Goal: Information Seeking & Learning: Learn about a topic

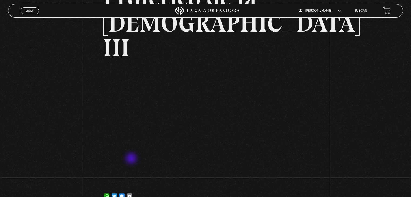
scroll to position [8, 0]
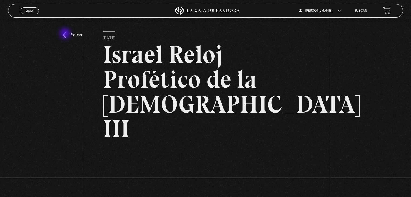
click at [66, 34] on link "Volver" at bounding box center [72, 34] width 20 height 7
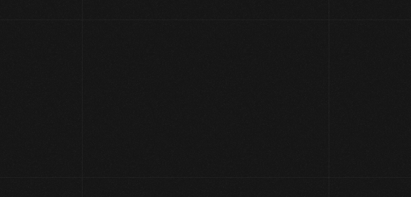
scroll to position [43, 0]
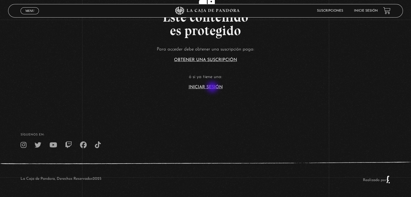
click at [213, 88] on link "Iniciar Sesión" at bounding box center [206, 87] width 34 height 4
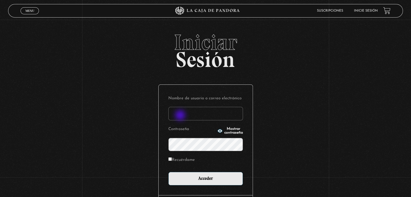
click at [181, 116] on input "Nombre de usuario o correo electrónico" at bounding box center [205, 114] width 75 height 14
type input "aqueflo23@gmail.com"
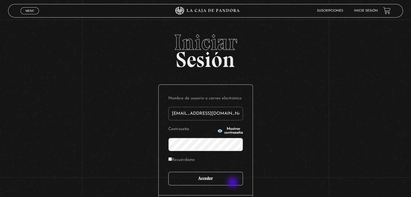
click at [233, 183] on input "Acceder" at bounding box center [205, 179] width 75 height 14
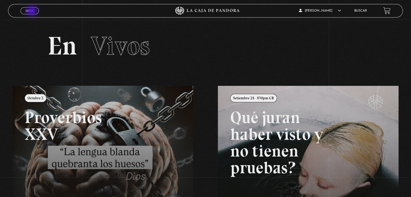
click at [32, 12] on span "Menu" at bounding box center [29, 10] width 9 height 3
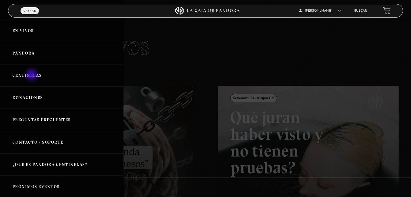
click at [32, 75] on link "Centinelas" at bounding box center [61, 75] width 123 height 22
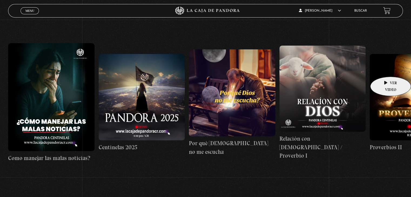
scroll to position [54, 0]
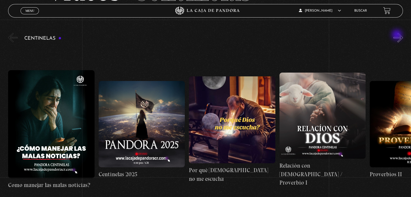
click at [398, 36] on button "»" at bounding box center [398, 37] width 9 height 9
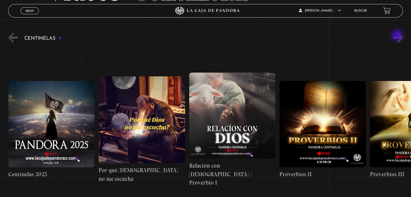
click at [398, 36] on button "»" at bounding box center [398, 37] width 9 height 9
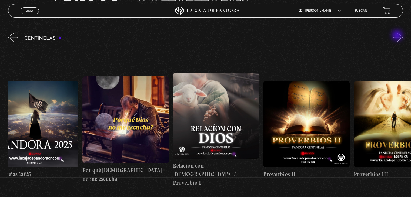
click at [398, 36] on button "»" at bounding box center [398, 37] width 9 height 9
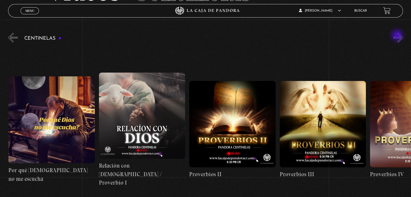
click at [398, 36] on button "»" at bounding box center [398, 37] width 9 height 9
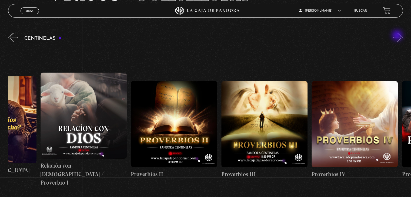
click at [398, 36] on button "»" at bounding box center [398, 37] width 9 height 9
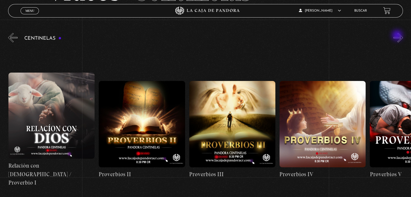
click at [398, 36] on button "»" at bounding box center [398, 37] width 9 height 9
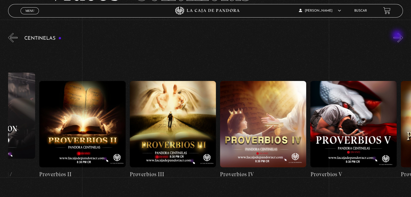
click at [398, 36] on button "»" at bounding box center [398, 37] width 9 height 9
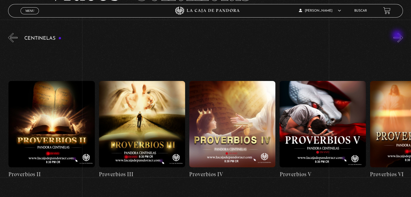
click at [398, 36] on button "»" at bounding box center [398, 37] width 9 height 9
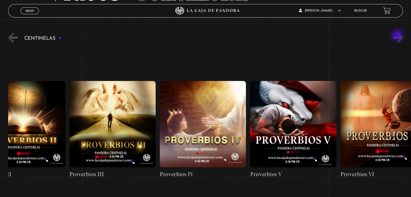
click at [398, 36] on button "»" at bounding box center [398, 37] width 9 height 9
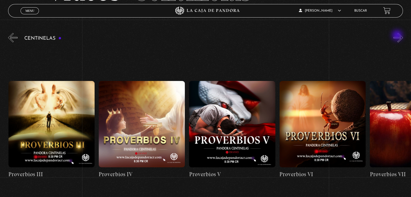
click at [398, 36] on button "»" at bounding box center [398, 37] width 9 height 9
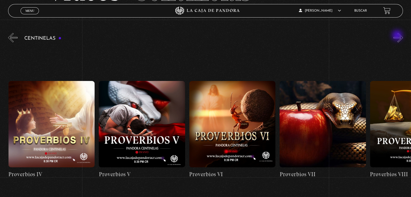
click at [398, 36] on button "»" at bounding box center [398, 37] width 9 height 9
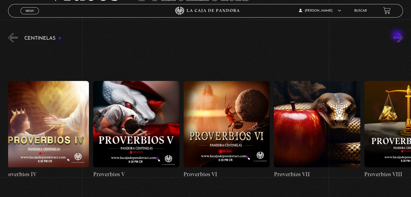
click at [398, 36] on button "»" at bounding box center [398, 37] width 9 height 9
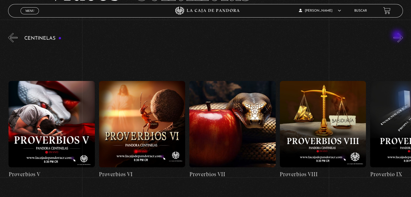
click at [398, 36] on button "»" at bounding box center [398, 37] width 9 height 9
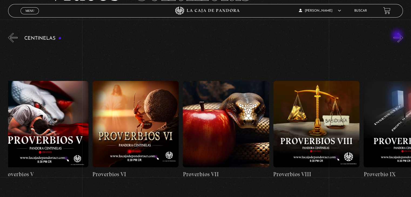
click at [398, 36] on button "»" at bounding box center [398, 37] width 9 height 9
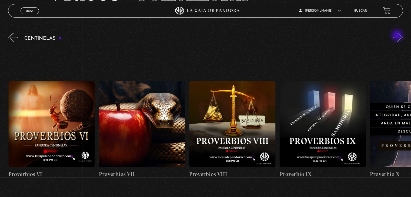
click at [398, 36] on button "»" at bounding box center [398, 37] width 9 height 9
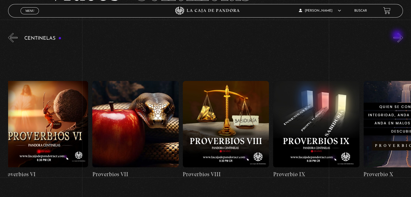
click at [398, 36] on button "»" at bounding box center [398, 37] width 9 height 9
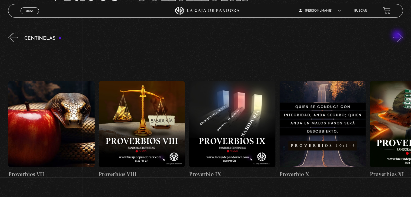
click at [398, 36] on button "»" at bounding box center [398, 37] width 9 height 9
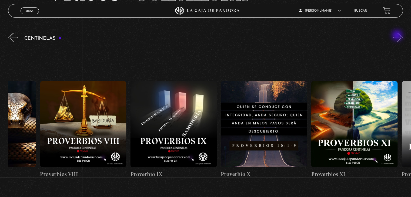
click at [398, 36] on button "»" at bounding box center [398, 37] width 9 height 9
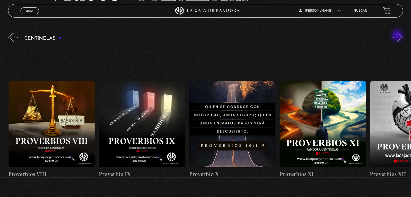
click at [398, 36] on button "»" at bounding box center [398, 37] width 9 height 9
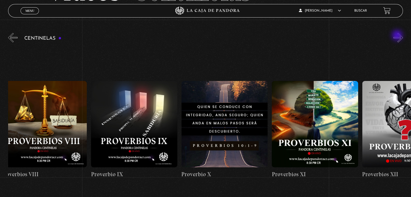
click at [398, 36] on button "»" at bounding box center [398, 37] width 9 height 9
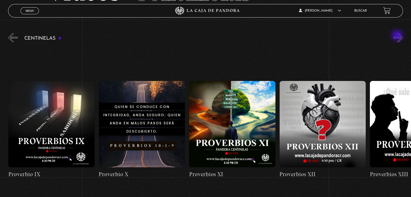
click at [398, 36] on button "»" at bounding box center [398, 37] width 9 height 9
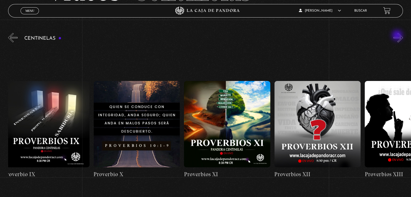
click at [398, 36] on button "»" at bounding box center [398, 37] width 9 height 9
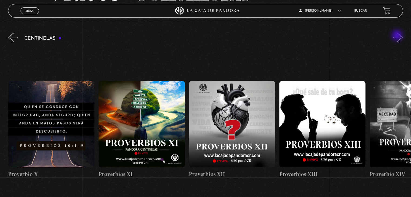
click at [398, 36] on button "»" at bounding box center [398, 37] width 9 height 9
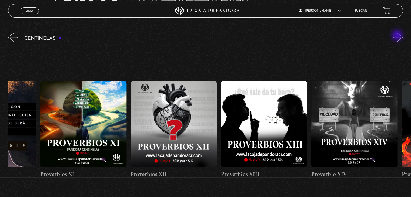
click at [398, 36] on button "»" at bounding box center [398, 37] width 9 height 9
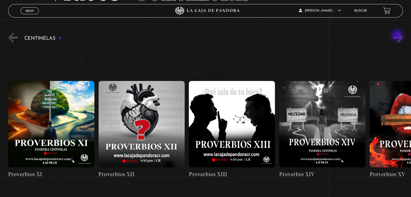
click at [398, 36] on button "»" at bounding box center [398, 37] width 9 height 9
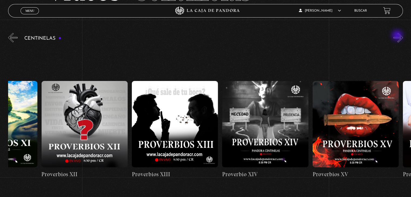
click at [398, 36] on button "»" at bounding box center [398, 37] width 9 height 9
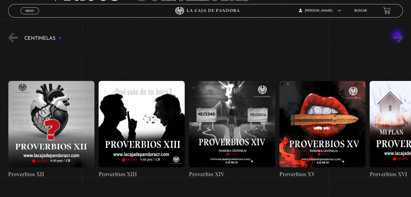
click at [398, 36] on button "»" at bounding box center [398, 37] width 9 height 9
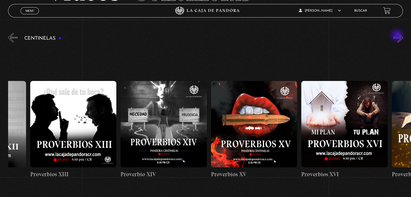
click at [398, 36] on button "»" at bounding box center [398, 37] width 9 height 9
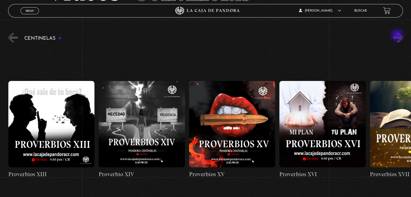
click at [398, 36] on button "»" at bounding box center [398, 37] width 9 height 9
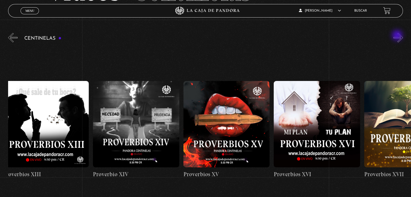
click at [398, 36] on button "»" at bounding box center [398, 37] width 9 height 9
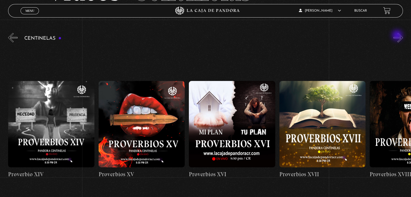
click at [398, 36] on button "»" at bounding box center [398, 37] width 9 height 9
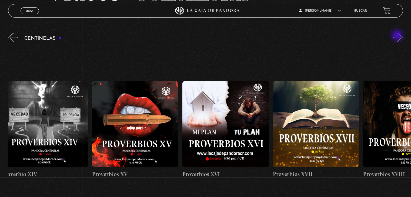
click at [398, 36] on button "»" at bounding box center [398, 37] width 9 height 9
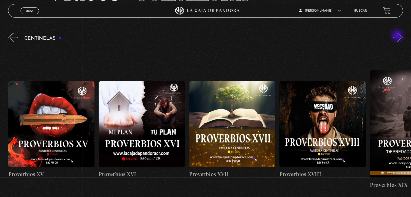
click at [398, 36] on button "»" at bounding box center [398, 37] width 9 height 9
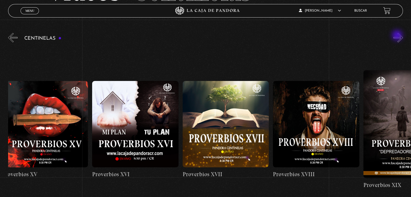
click at [398, 36] on button "»" at bounding box center [398, 37] width 9 height 9
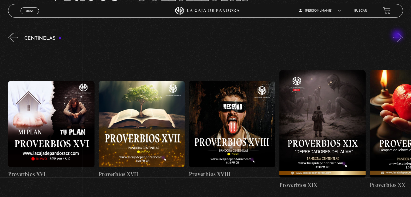
click at [398, 36] on button "»" at bounding box center [398, 37] width 9 height 9
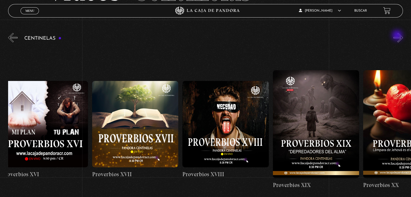
click at [398, 36] on button "»" at bounding box center [398, 37] width 9 height 9
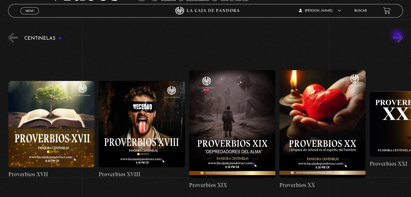
click at [398, 36] on button "»" at bounding box center [398, 37] width 9 height 9
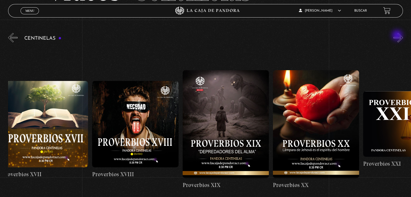
click at [398, 36] on button "»" at bounding box center [398, 37] width 9 height 9
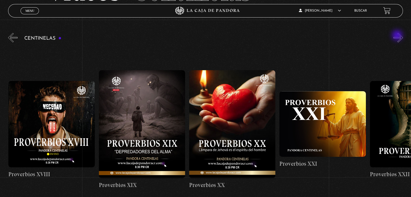
click at [398, 36] on button "»" at bounding box center [398, 37] width 9 height 9
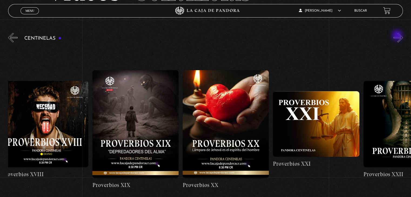
click at [398, 36] on button "»" at bounding box center [398, 37] width 9 height 9
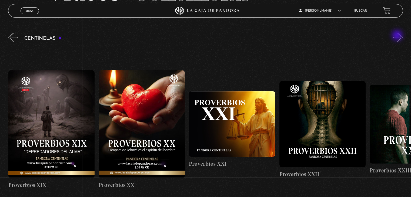
click at [398, 36] on button "»" at bounding box center [398, 37] width 9 height 9
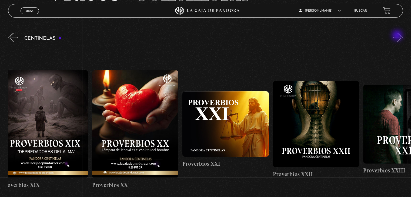
click at [398, 36] on button "»" at bounding box center [398, 37] width 9 height 9
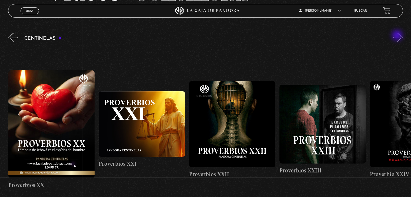
click at [398, 36] on button "»" at bounding box center [398, 37] width 9 height 9
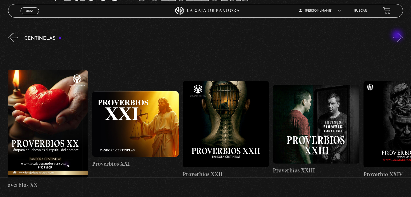
click at [398, 36] on button "»" at bounding box center [398, 37] width 9 height 9
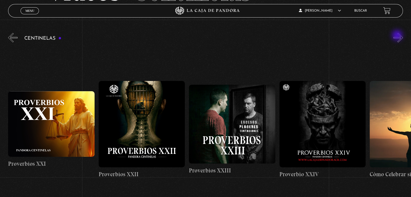
click at [398, 36] on button "»" at bounding box center [398, 37] width 9 height 9
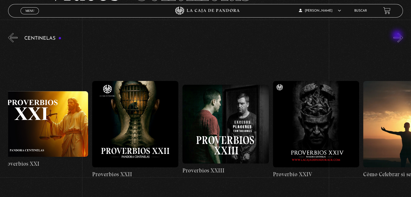
click at [398, 36] on button "»" at bounding box center [398, 37] width 9 height 9
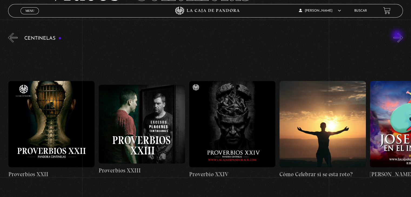
click at [398, 36] on button "»" at bounding box center [398, 37] width 9 height 9
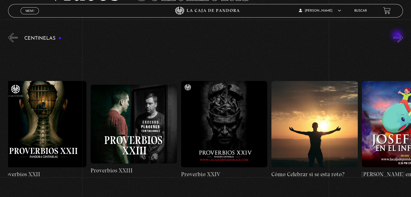
click at [398, 36] on button "»" at bounding box center [398, 37] width 9 height 9
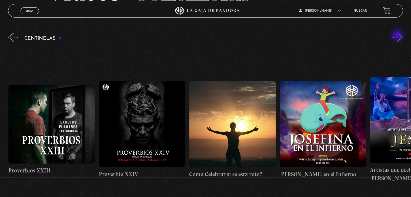
click at [398, 36] on button "»" at bounding box center [398, 37] width 9 height 9
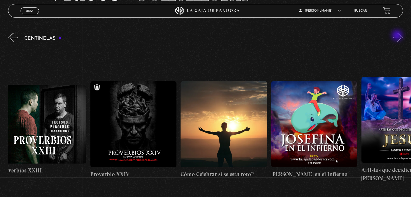
click at [398, 36] on button "»" at bounding box center [398, 37] width 9 height 9
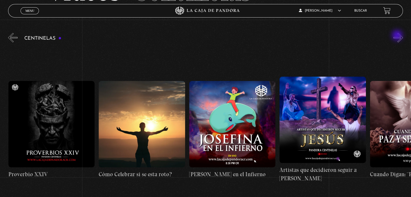
click at [398, 36] on button "»" at bounding box center [398, 37] width 9 height 9
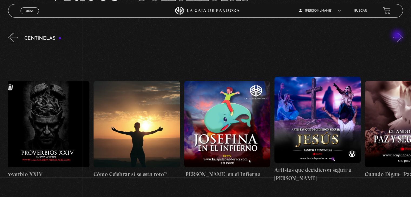
click at [398, 36] on button "»" at bounding box center [398, 37] width 9 height 9
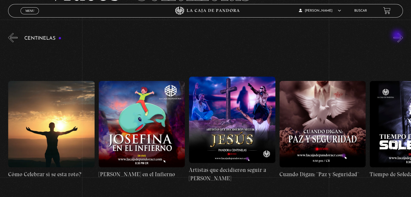
click at [398, 36] on button "»" at bounding box center [398, 37] width 9 height 9
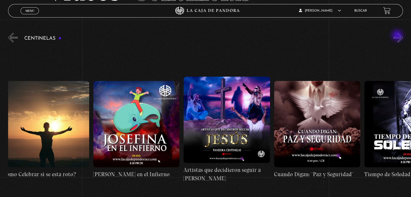
click at [398, 36] on button "»" at bounding box center [398, 37] width 9 height 9
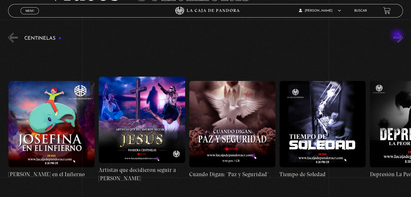
click at [398, 36] on button "»" at bounding box center [398, 37] width 9 height 9
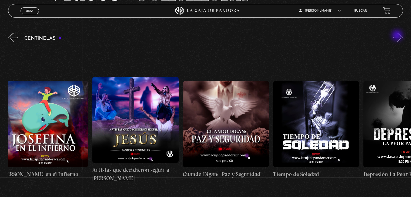
click at [398, 36] on button "»" at bounding box center [398, 37] width 9 height 9
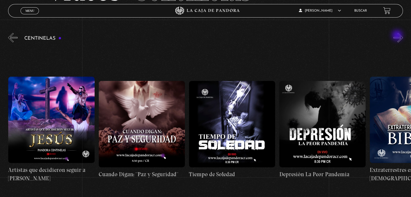
click at [398, 36] on button "»" at bounding box center [398, 37] width 9 height 9
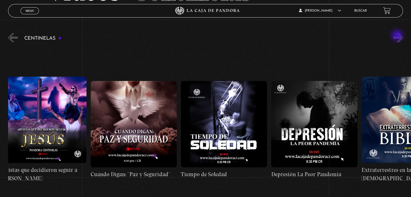
click at [398, 36] on button "»" at bounding box center [398, 37] width 9 height 9
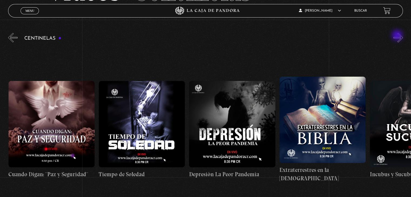
click at [398, 36] on button "»" at bounding box center [398, 37] width 9 height 9
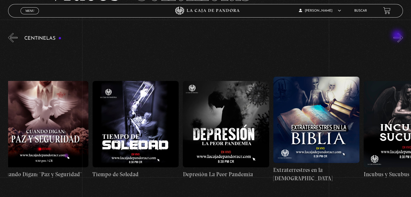
click at [398, 36] on button "»" at bounding box center [398, 37] width 9 height 9
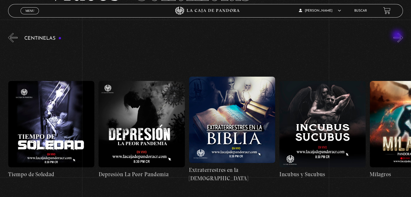
click at [398, 36] on button "»" at bounding box center [398, 37] width 9 height 9
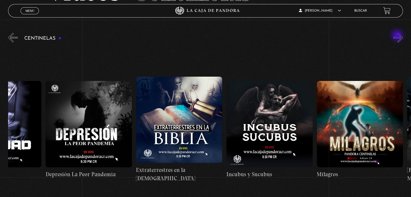
click at [398, 36] on button "»" at bounding box center [398, 37] width 9 height 9
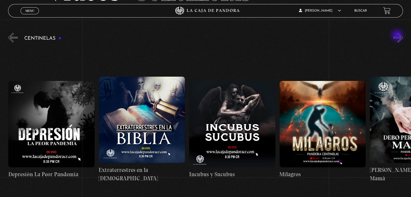
click at [398, 36] on button "»" at bounding box center [398, 37] width 9 height 9
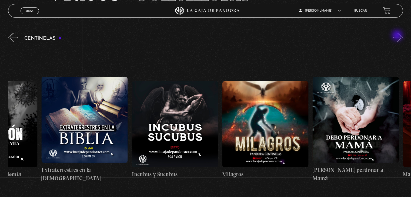
click at [398, 36] on button "»" at bounding box center [398, 37] width 9 height 9
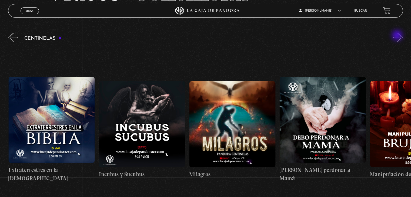
click at [398, 36] on button "»" at bounding box center [398, 37] width 9 height 9
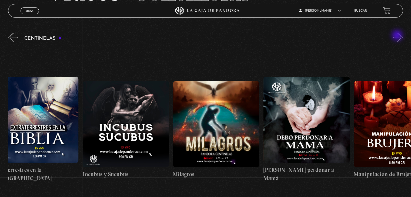
click at [398, 36] on button "»" at bounding box center [398, 37] width 9 height 9
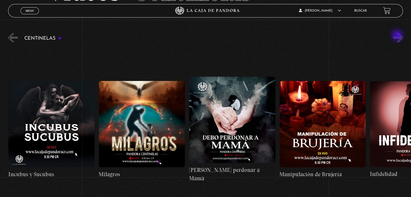
click at [398, 36] on button "»" at bounding box center [398, 37] width 9 height 9
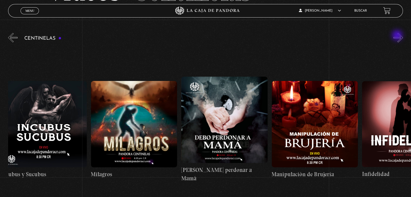
click at [398, 36] on button "»" at bounding box center [398, 37] width 9 height 9
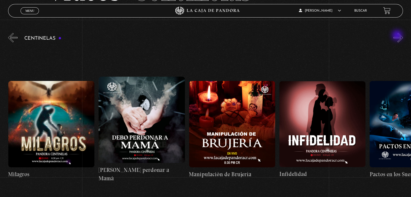
click at [398, 36] on button "»" at bounding box center [398, 37] width 9 height 9
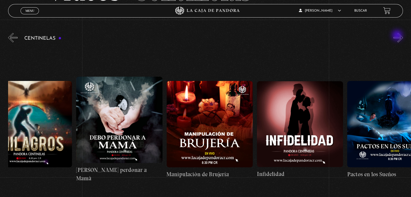
click at [398, 36] on button "»" at bounding box center [398, 37] width 9 height 9
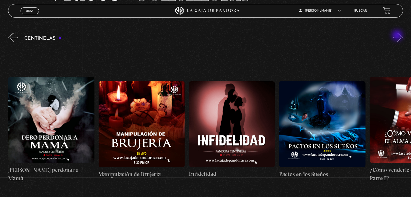
click at [398, 36] on button "»" at bounding box center [398, 37] width 9 height 9
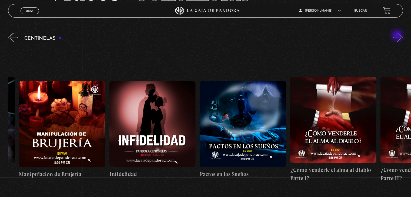
click at [398, 36] on button "»" at bounding box center [398, 37] width 9 height 9
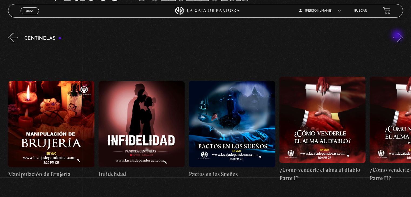
scroll to position [0, 3346]
click at [398, 36] on button "»" at bounding box center [398, 37] width 9 height 9
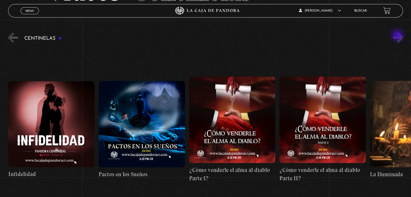
click at [398, 36] on button "»" at bounding box center [398, 37] width 9 height 9
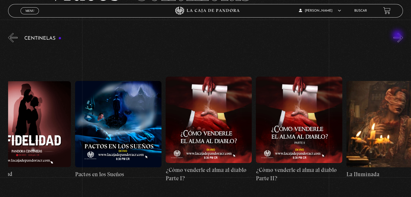
click at [398, 36] on button "»" at bounding box center [398, 37] width 9 height 9
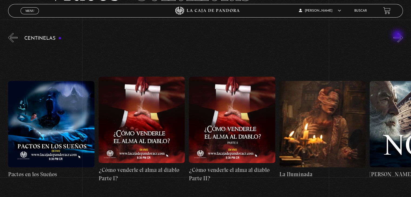
click at [398, 36] on button "»" at bounding box center [398, 37] width 9 height 9
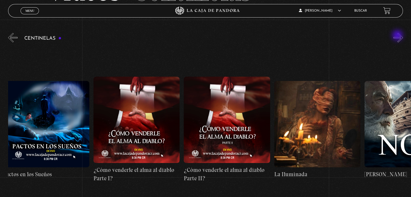
click at [398, 36] on button "»" at bounding box center [398, 37] width 9 height 9
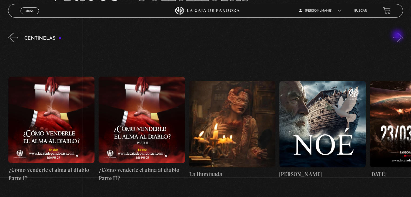
click at [398, 36] on button "»" at bounding box center [398, 37] width 9 height 9
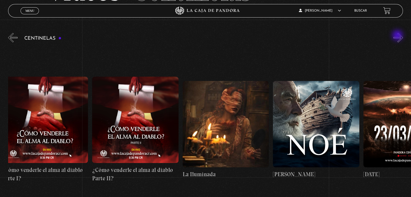
click at [398, 36] on button "»" at bounding box center [398, 37] width 9 height 9
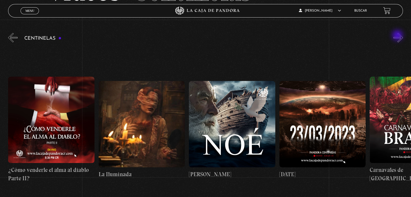
click at [398, 36] on button "»" at bounding box center [398, 37] width 9 height 9
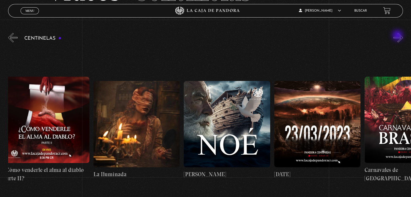
click at [398, 36] on button "»" at bounding box center [398, 37] width 9 height 9
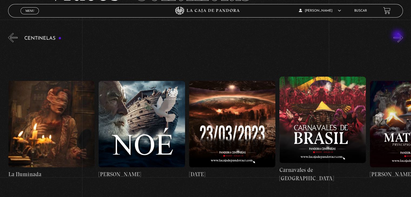
click at [398, 36] on button "»" at bounding box center [398, 37] width 9 height 9
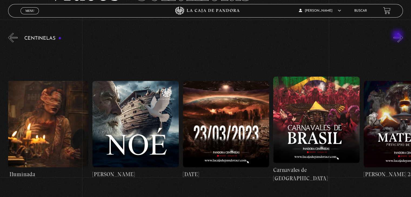
click at [398, 36] on button "»" at bounding box center [398, 37] width 9 height 9
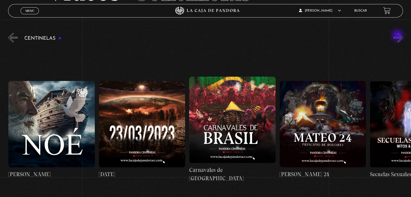
click at [398, 36] on button "»" at bounding box center [398, 37] width 9 height 9
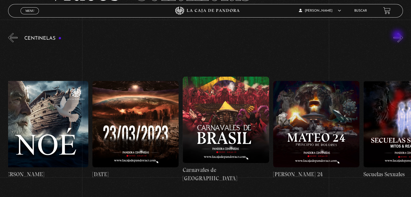
click at [398, 36] on button "»" at bounding box center [398, 37] width 9 height 9
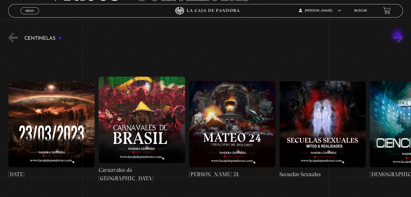
click at [398, 36] on button "»" at bounding box center [398, 37] width 9 height 9
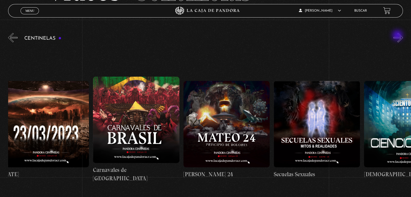
click at [398, 36] on button "»" at bounding box center [398, 37] width 9 height 9
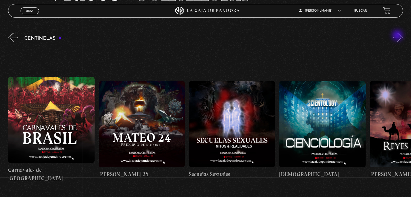
click at [398, 36] on button "»" at bounding box center [398, 37] width 9 height 9
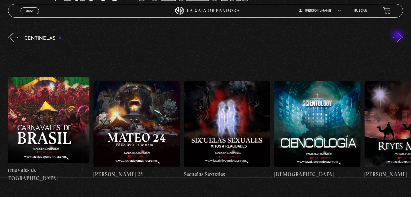
click at [398, 36] on button "»" at bounding box center [398, 37] width 9 height 9
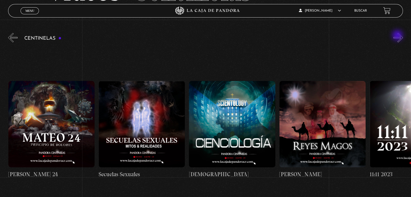
click at [398, 36] on button "»" at bounding box center [398, 37] width 9 height 9
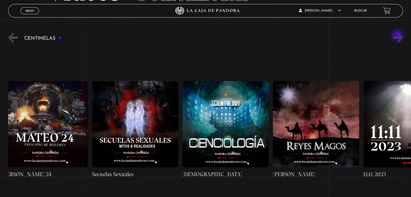
click at [398, 36] on button "»" at bounding box center [398, 37] width 9 height 9
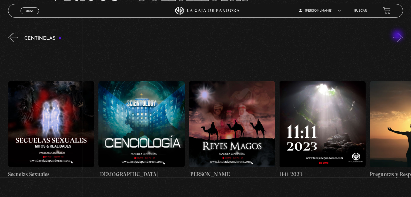
click at [398, 36] on button "»" at bounding box center [398, 37] width 9 height 9
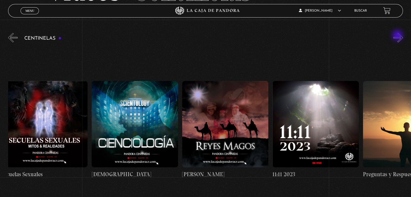
click at [398, 36] on button "»" at bounding box center [398, 37] width 9 height 9
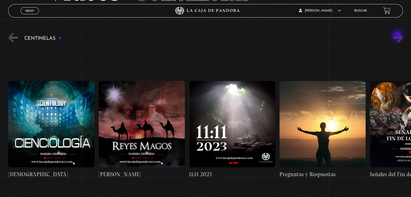
click at [398, 36] on button "»" at bounding box center [398, 37] width 9 height 9
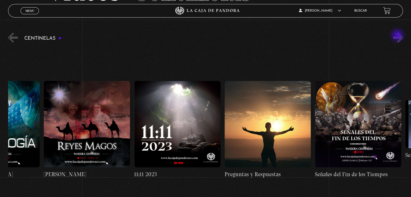
click at [398, 36] on button "»" at bounding box center [398, 37] width 9 height 9
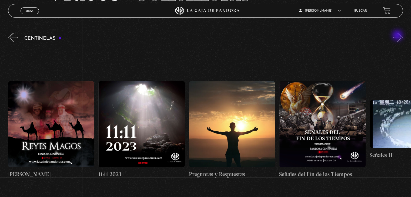
click at [398, 36] on button "»" at bounding box center [398, 37] width 9 height 9
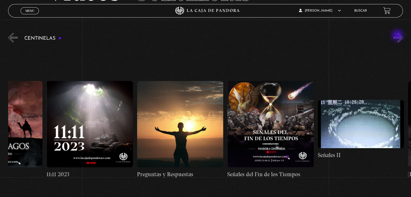
click at [398, 36] on button "»" at bounding box center [398, 37] width 9 height 9
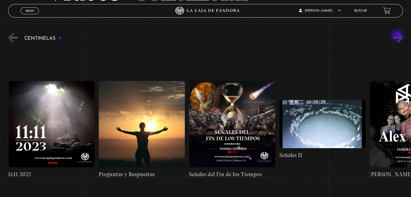
click at [398, 36] on button "»" at bounding box center [398, 37] width 9 height 9
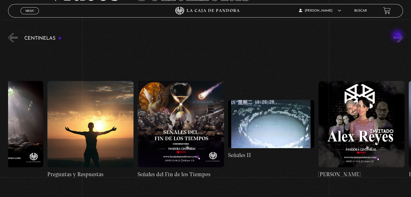
click at [398, 36] on button "»" at bounding box center [398, 37] width 9 height 9
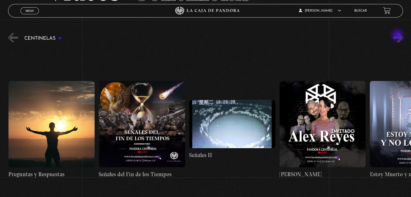
click at [398, 36] on button "»" at bounding box center [398, 37] width 9 height 9
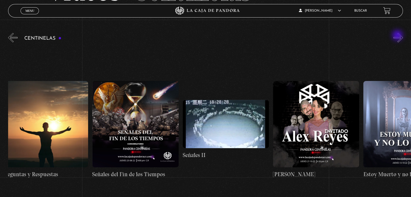
click at [398, 36] on button "»" at bounding box center [398, 37] width 9 height 9
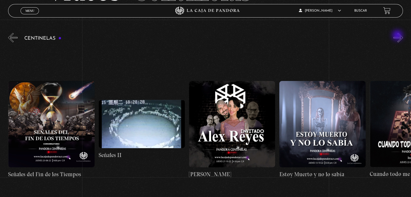
click at [398, 36] on button "»" at bounding box center [398, 37] width 9 height 9
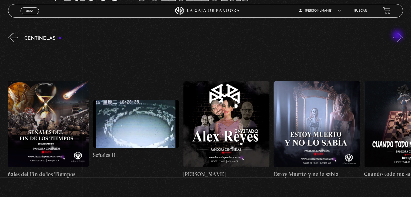
click at [398, 36] on button "»" at bounding box center [398, 37] width 9 height 9
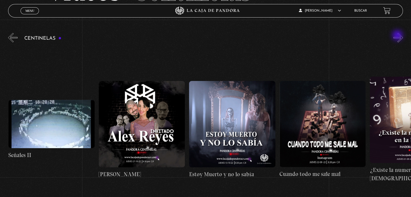
click at [398, 36] on button "»" at bounding box center [398, 37] width 9 height 9
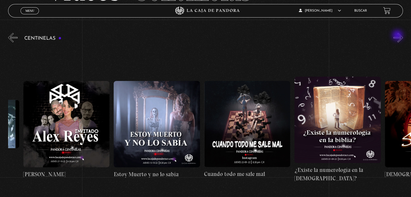
click at [398, 36] on button "»" at bounding box center [398, 37] width 9 height 9
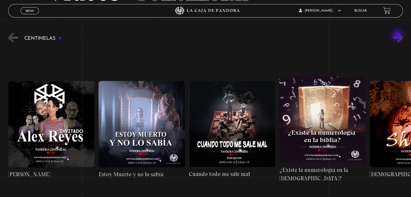
click at [398, 36] on button "»" at bounding box center [398, 37] width 9 height 9
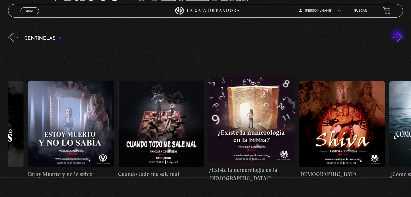
click at [398, 36] on button "»" at bounding box center [398, 37] width 9 height 9
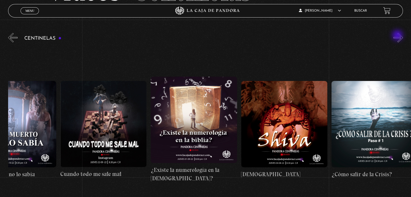
click at [398, 36] on button "»" at bounding box center [398, 37] width 9 height 9
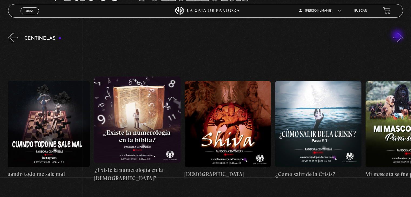
click at [398, 36] on button "»" at bounding box center [398, 37] width 9 height 9
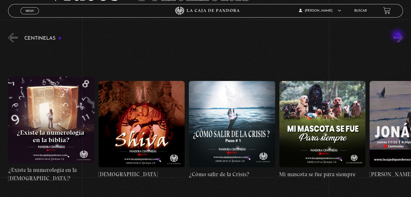
click at [398, 36] on button "»" at bounding box center [398, 37] width 9 height 9
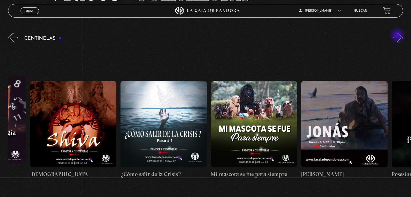
click at [398, 36] on button "»" at bounding box center [398, 37] width 9 height 9
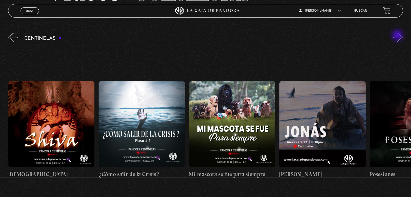
click at [398, 36] on button "»" at bounding box center [398, 37] width 9 height 9
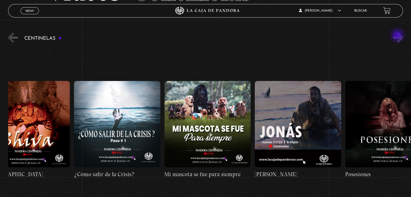
click at [398, 36] on button "»" at bounding box center [398, 37] width 9 height 9
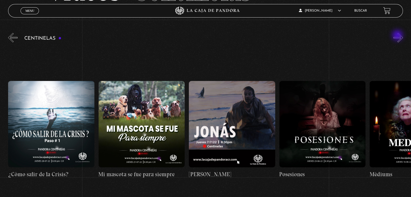
click at [398, 36] on button "»" at bounding box center [398, 37] width 9 height 9
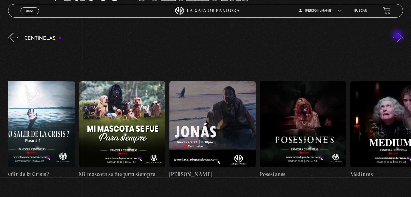
click at [398, 36] on button "»" at bounding box center [398, 37] width 9 height 9
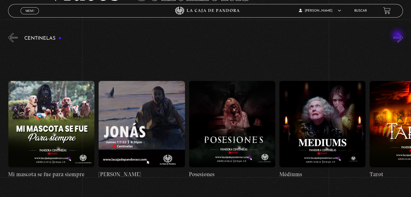
click at [398, 36] on button "»" at bounding box center [398, 37] width 9 height 9
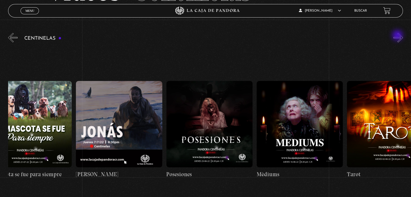
click at [398, 36] on button "»" at bounding box center [398, 37] width 9 height 9
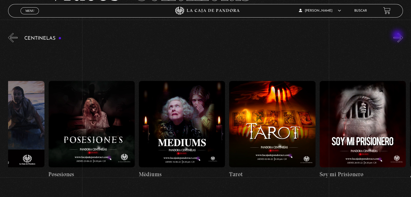
click at [398, 36] on button "»" at bounding box center [398, 37] width 9 height 9
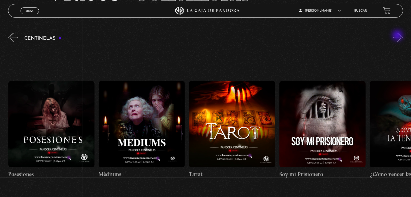
click at [398, 36] on button "»" at bounding box center [398, 37] width 9 height 9
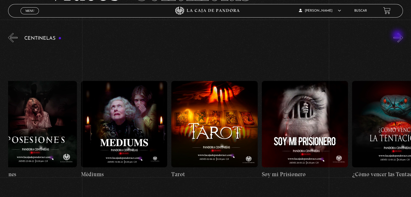
click at [398, 36] on button "»" at bounding box center [398, 37] width 9 height 9
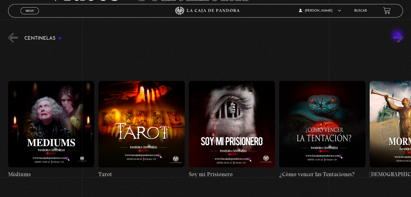
click at [398, 36] on button "»" at bounding box center [398, 37] width 9 height 9
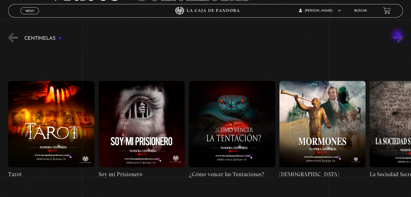
click at [398, 36] on button "»" at bounding box center [398, 37] width 9 height 9
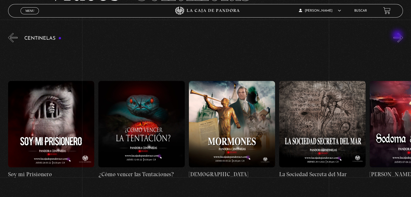
click at [398, 36] on button "»" at bounding box center [398, 37] width 9 height 9
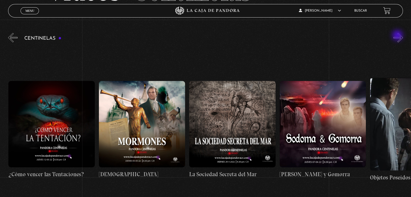
click at [398, 36] on button "»" at bounding box center [398, 37] width 9 height 9
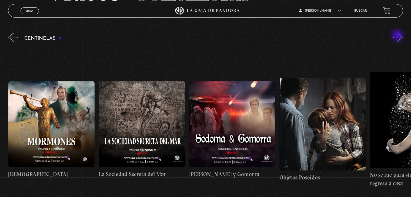
click at [398, 36] on button "»" at bounding box center [398, 37] width 9 height 9
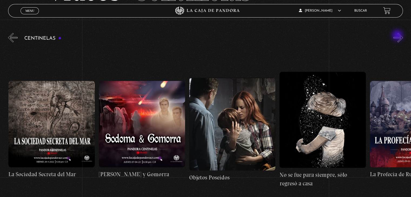
click at [398, 36] on button "»" at bounding box center [398, 37] width 9 height 9
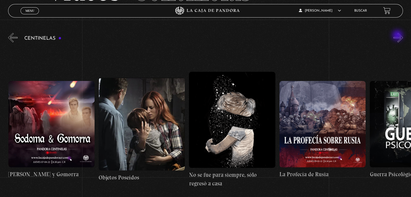
click at [398, 36] on button "»" at bounding box center [398, 37] width 9 height 9
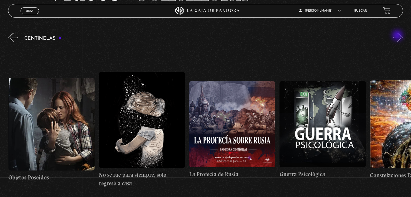
click at [398, 36] on button "»" at bounding box center [398, 37] width 9 height 9
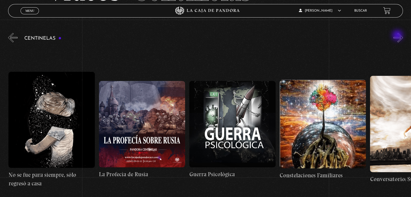
click at [398, 36] on button "»" at bounding box center [398, 37] width 9 height 9
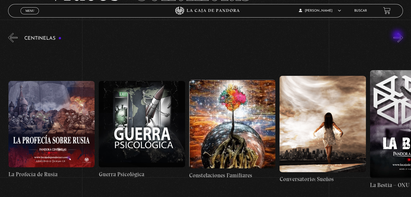
click at [398, 36] on button "»" at bounding box center [398, 37] width 9 height 9
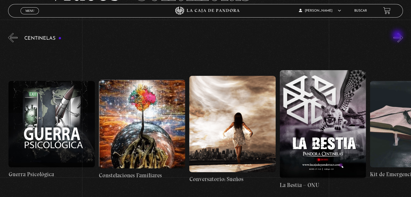
click at [398, 36] on button "»" at bounding box center [398, 37] width 9 height 9
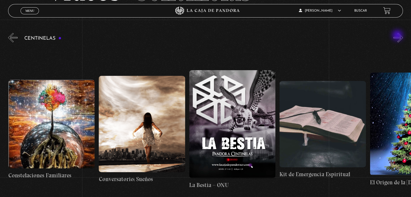
click at [398, 36] on button "»" at bounding box center [398, 37] width 9 height 9
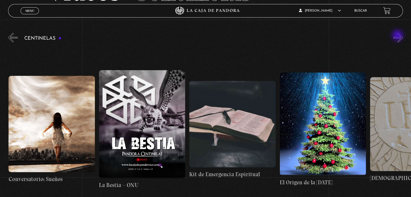
scroll to position [0, 6783]
click at [398, 36] on button "»" at bounding box center [398, 37] width 9 height 9
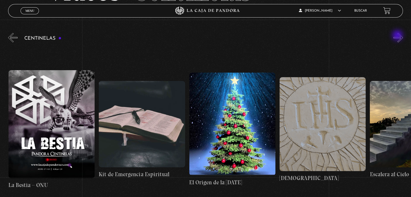
click at [398, 36] on button "»" at bounding box center [398, 37] width 9 height 9
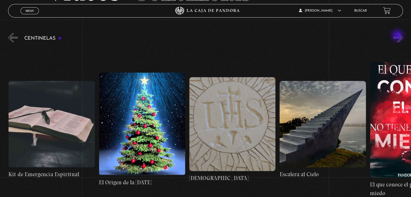
click at [398, 36] on button "»" at bounding box center [398, 37] width 9 height 9
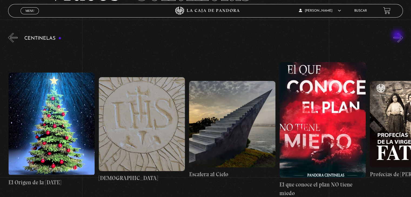
click at [398, 36] on button "»" at bounding box center [398, 37] width 9 height 9
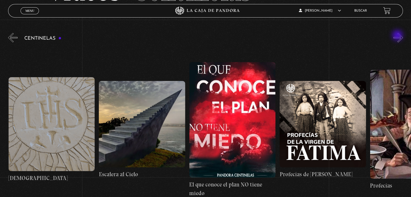
click at [398, 36] on button "»" at bounding box center [398, 37] width 9 height 9
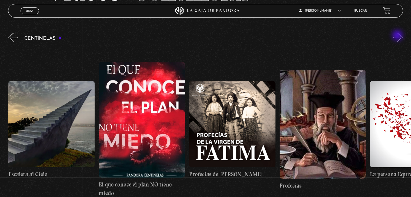
scroll to position [0, 7235]
click at [398, 36] on button "»" at bounding box center [398, 37] width 9 height 9
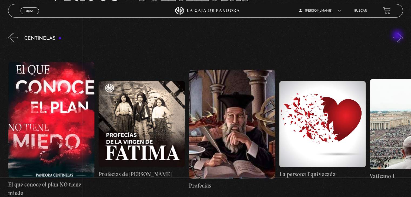
click at [398, 36] on button "»" at bounding box center [398, 37] width 9 height 9
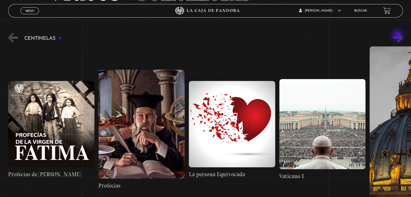
click at [398, 36] on button "»" at bounding box center [398, 37] width 9 height 9
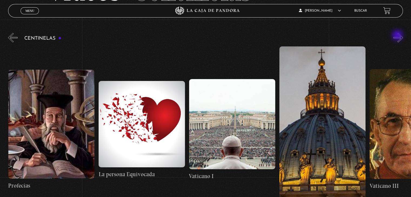
click at [398, 36] on button "»" at bounding box center [398, 37] width 9 height 9
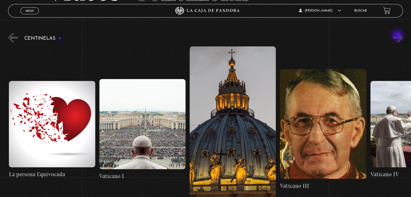
click at [398, 36] on button "»" at bounding box center [398, 37] width 9 height 9
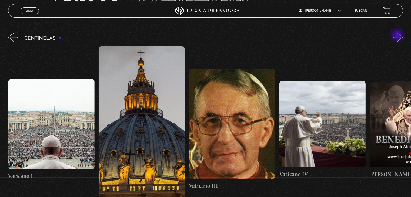
click at [398, 36] on button "»" at bounding box center [398, 37] width 9 height 9
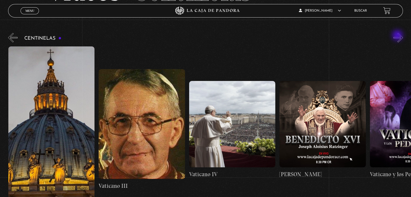
click at [398, 36] on button "»" at bounding box center [398, 37] width 9 height 9
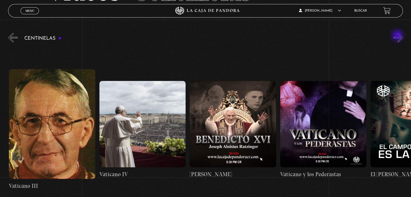
click at [398, 36] on button "»" at bounding box center [398, 37] width 9 height 9
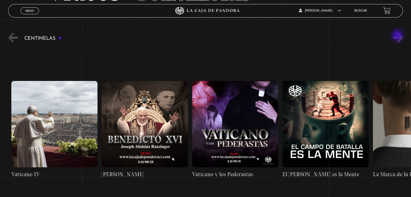
click at [398, 36] on button "»" at bounding box center [398, 37] width 9 height 9
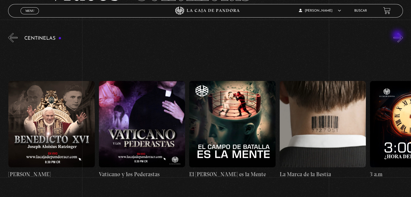
scroll to position [0, 8049]
click at [398, 36] on button "»" at bounding box center [398, 37] width 9 height 9
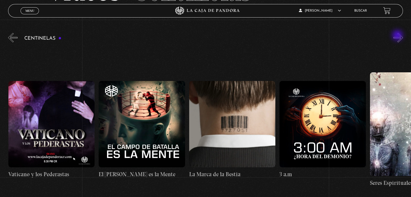
click at [398, 36] on button "»" at bounding box center [398, 37] width 9 height 9
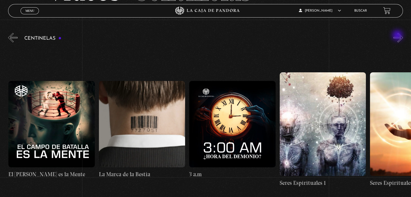
click at [398, 36] on button "»" at bounding box center [398, 37] width 9 height 9
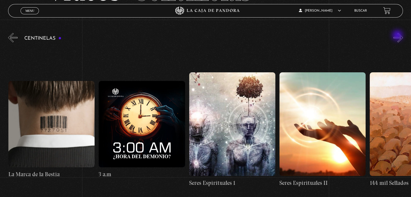
click at [398, 36] on button "»" at bounding box center [398, 37] width 9 height 9
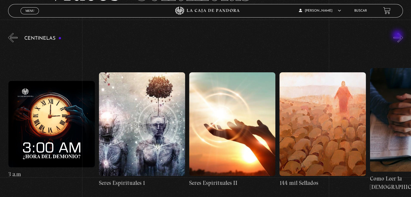
click at [398, 36] on button "»" at bounding box center [398, 37] width 9 height 9
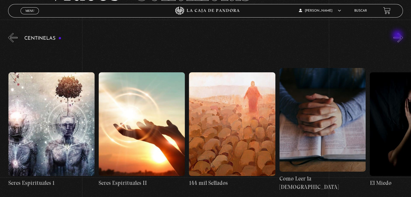
click at [398, 36] on button "»" at bounding box center [398, 37] width 9 height 9
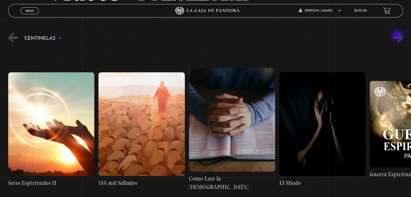
click at [398, 36] on button "»" at bounding box center [398, 37] width 9 height 9
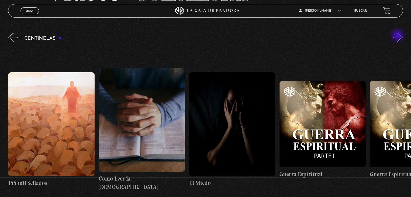
click at [398, 36] on button "»" at bounding box center [398, 37] width 9 height 9
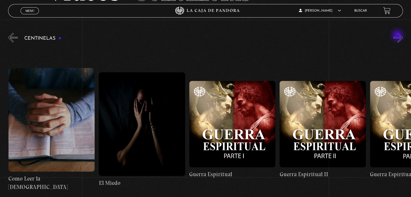
click at [398, 36] on button "»" at bounding box center [398, 37] width 9 height 9
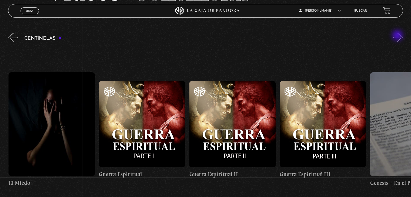
click at [398, 36] on button "»" at bounding box center [398, 37] width 9 height 9
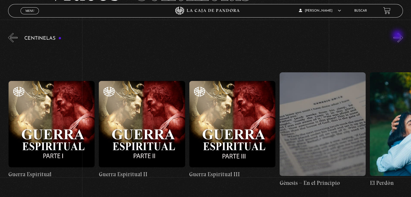
click at [398, 36] on button "»" at bounding box center [398, 37] width 9 height 9
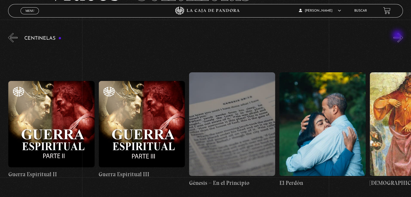
click at [398, 36] on button "»" at bounding box center [398, 37] width 9 height 9
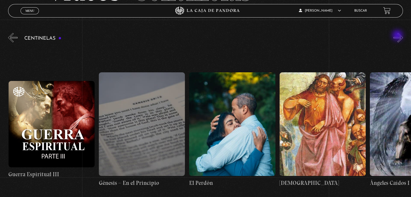
click at [398, 36] on button "»" at bounding box center [398, 37] width 9 height 9
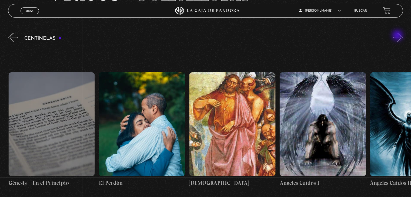
click at [398, 36] on button "»" at bounding box center [398, 37] width 9 height 9
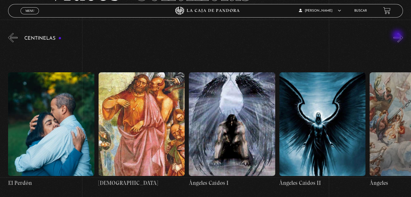
click at [398, 36] on button "»" at bounding box center [398, 37] width 9 height 9
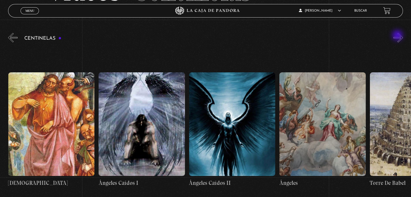
click at [398, 36] on button "»" at bounding box center [398, 37] width 9 height 9
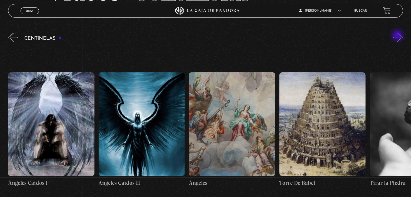
click at [398, 36] on button "»" at bounding box center [398, 37] width 9 height 9
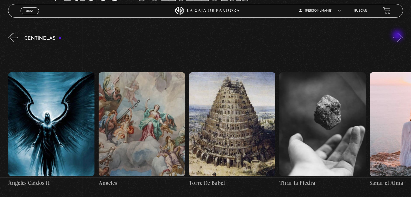
scroll to position [0, 9587]
click at [398, 36] on button "»" at bounding box center [398, 37] width 9 height 9
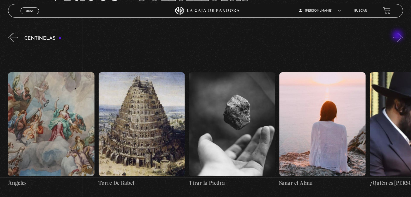
click at [398, 36] on button "»" at bounding box center [398, 37] width 9 height 9
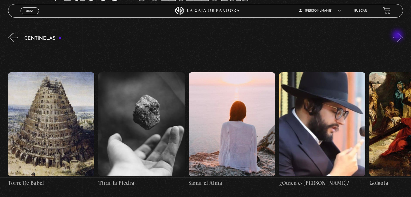
click at [398, 36] on button "»" at bounding box center [398, 37] width 9 height 9
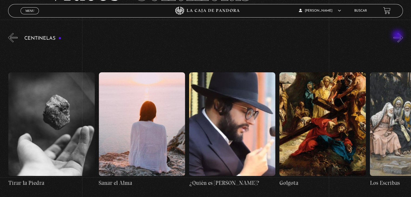
scroll to position [0, 9858]
click at [398, 36] on button "»" at bounding box center [398, 37] width 9 height 9
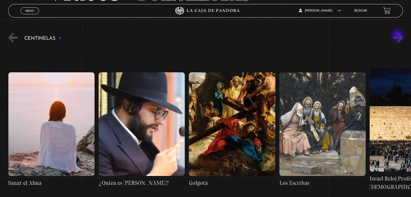
scroll to position [0, 9948]
click at [398, 36] on button "»" at bounding box center [398, 37] width 9 height 9
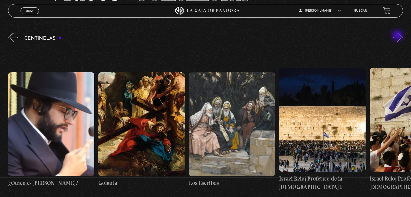
click at [398, 36] on button "»" at bounding box center [398, 37] width 9 height 9
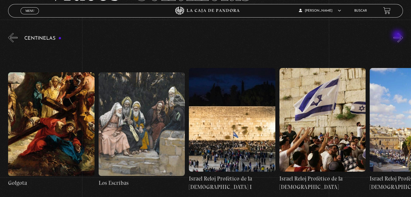
click at [398, 36] on button "»" at bounding box center [398, 37] width 9 height 9
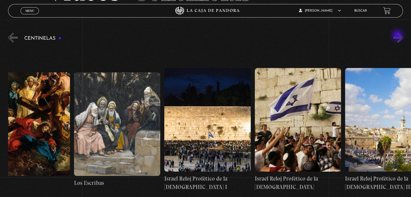
scroll to position [0, 10174]
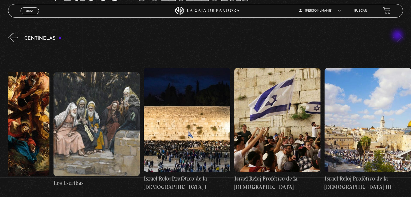
click at [398, 36] on button "»" at bounding box center [398, 37] width 9 height 9
click at [12, 38] on button "«" at bounding box center [12, 37] width 9 height 9
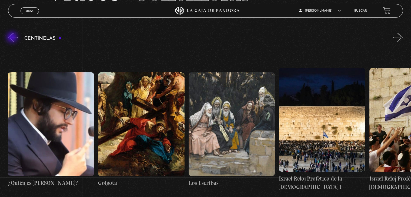
scroll to position [0, 10039]
click at [13, 38] on button "«" at bounding box center [12, 37] width 9 height 9
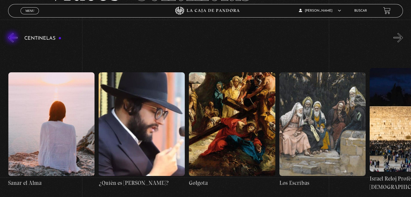
click at [13, 38] on button "«" at bounding box center [12, 37] width 9 height 9
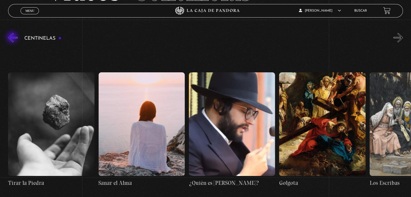
click at [13, 38] on button "«" at bounding box center [12, 37] width 9 height 9
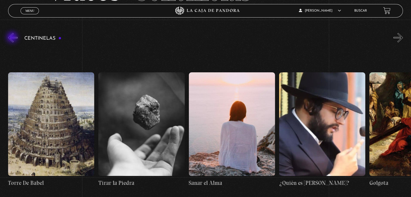
scroll to position [0, 9768]
click at [13, 38] on button "«" at bounding box center [12, 37] width 9 height 9
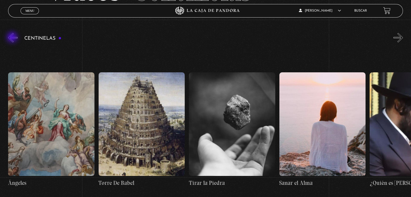
click at [13, 38] on button "«" at bounding box center [12, 37] width 9 height 9
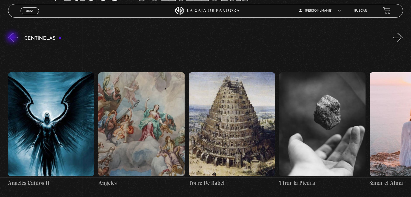
click at [13, 38] on button "«" at bounding box center [12, 37] width 9 height 9
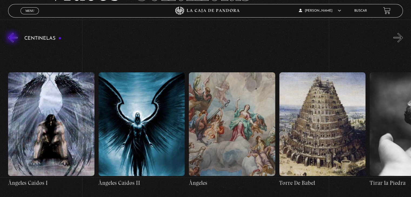
click at [13, 38] on button "«" at bounding box center [12, 37] width 9 height 9
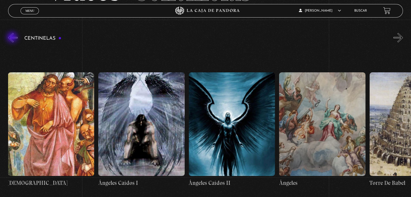
click at [13, 38] on button "«" at bounding box center [12, 37] width 9 height 9
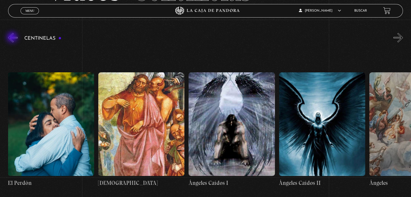
scroll to position [0, 9316]
click at [13, 38] on button "«" at bounding box center [12, 37] width 9 height 9
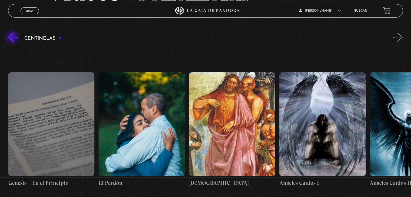
click at [13, 38] on button "«" at bounding box center [12, 37] width 9 height 9
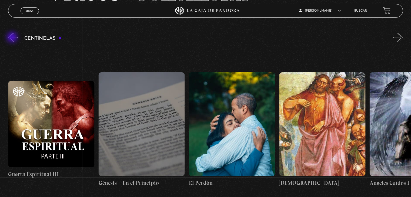
click at [13, 38] on button "«" at bounding box center [12, 37] width 9 height 9
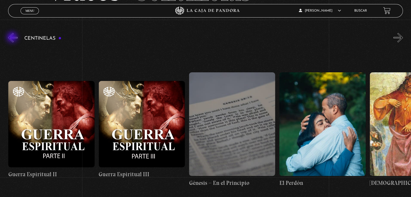
click at [13, 38] on button "«" at bounding box center [12, 37] width 9 height 9
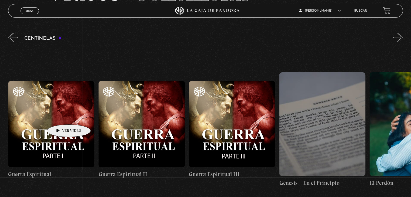
scroll to position [0, 8954]
click at [59, 113] on figure at bounding box center [51, 124] width 86 height 86
